Goal: Task Accomplishment & Management: Complete application form

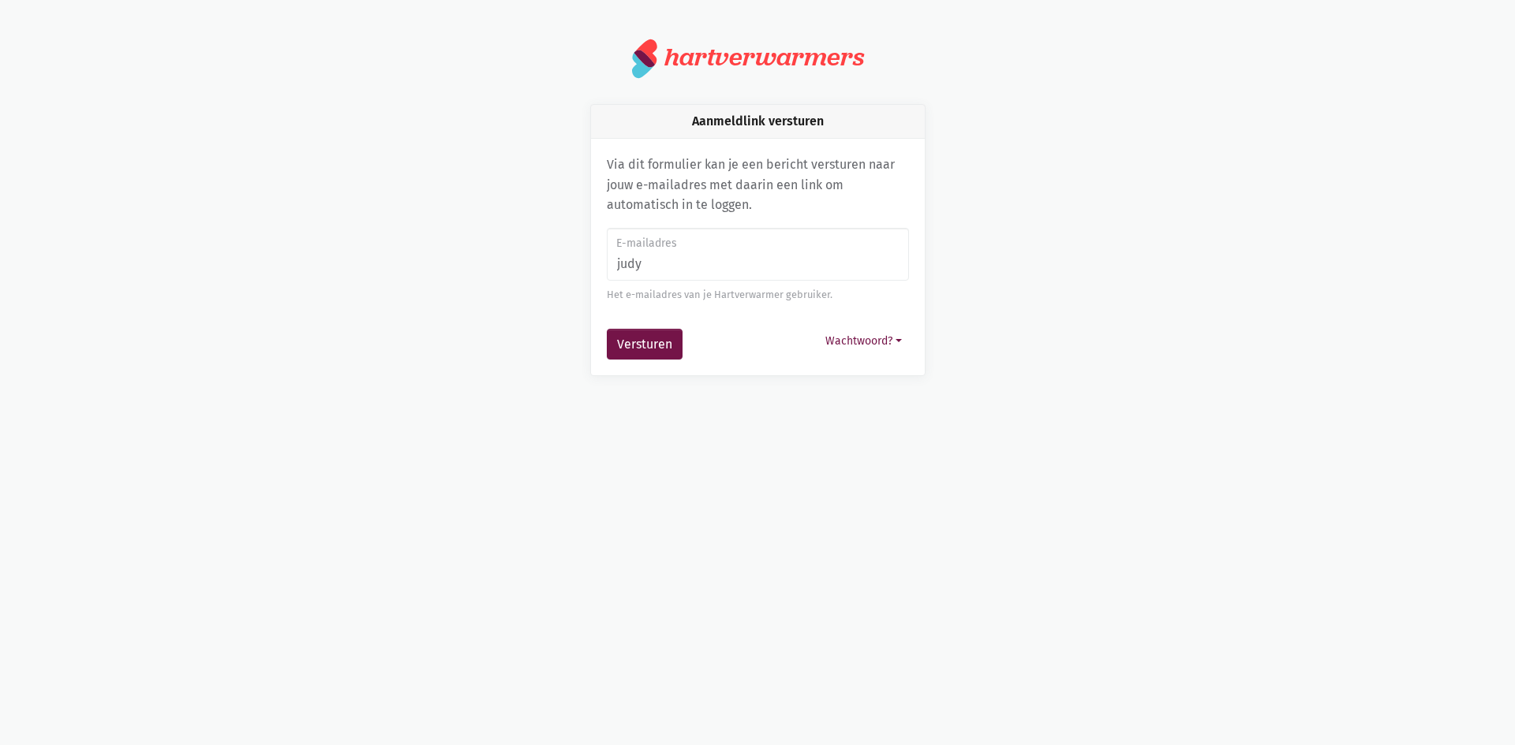
type input "[PERSON_NAME][EMAIL_ADDRESS][DOMAIN_NAME]"
click at [662, 331] on button "Versturen" at bounding box center [645, 345] width 76 height 32
type input "[PERSON_NAME][EMAIL_ADDRESS][DOMAIN_NAME]"
click at [658, 336] on button "Versturen" at bounding box center [645, 345] width 76 height 32
